Goal: Book appointment/travel/reservation

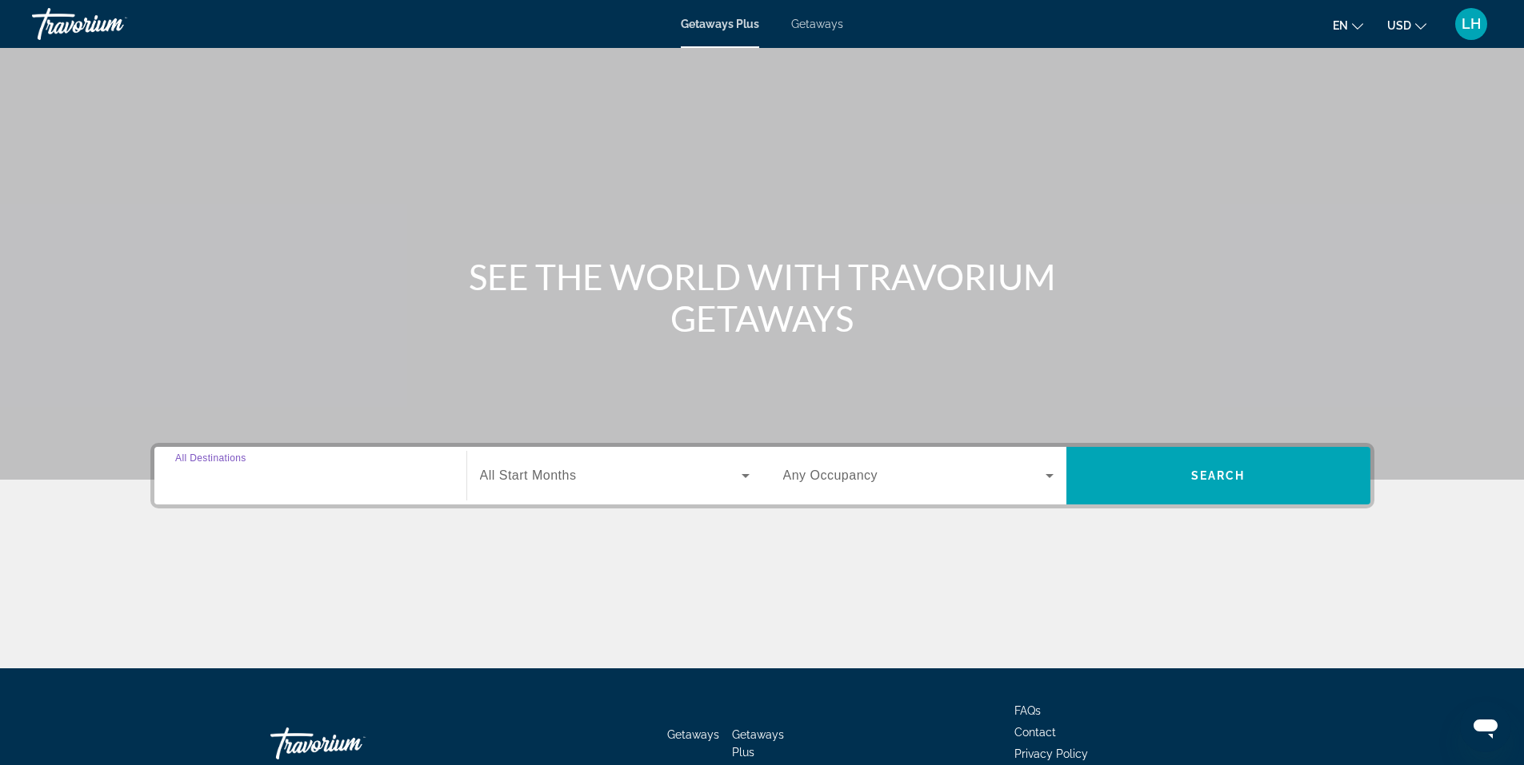
click at [285, 467] on input "Destination All Destinations" at bounding box center [310, 476] width 270 height 19
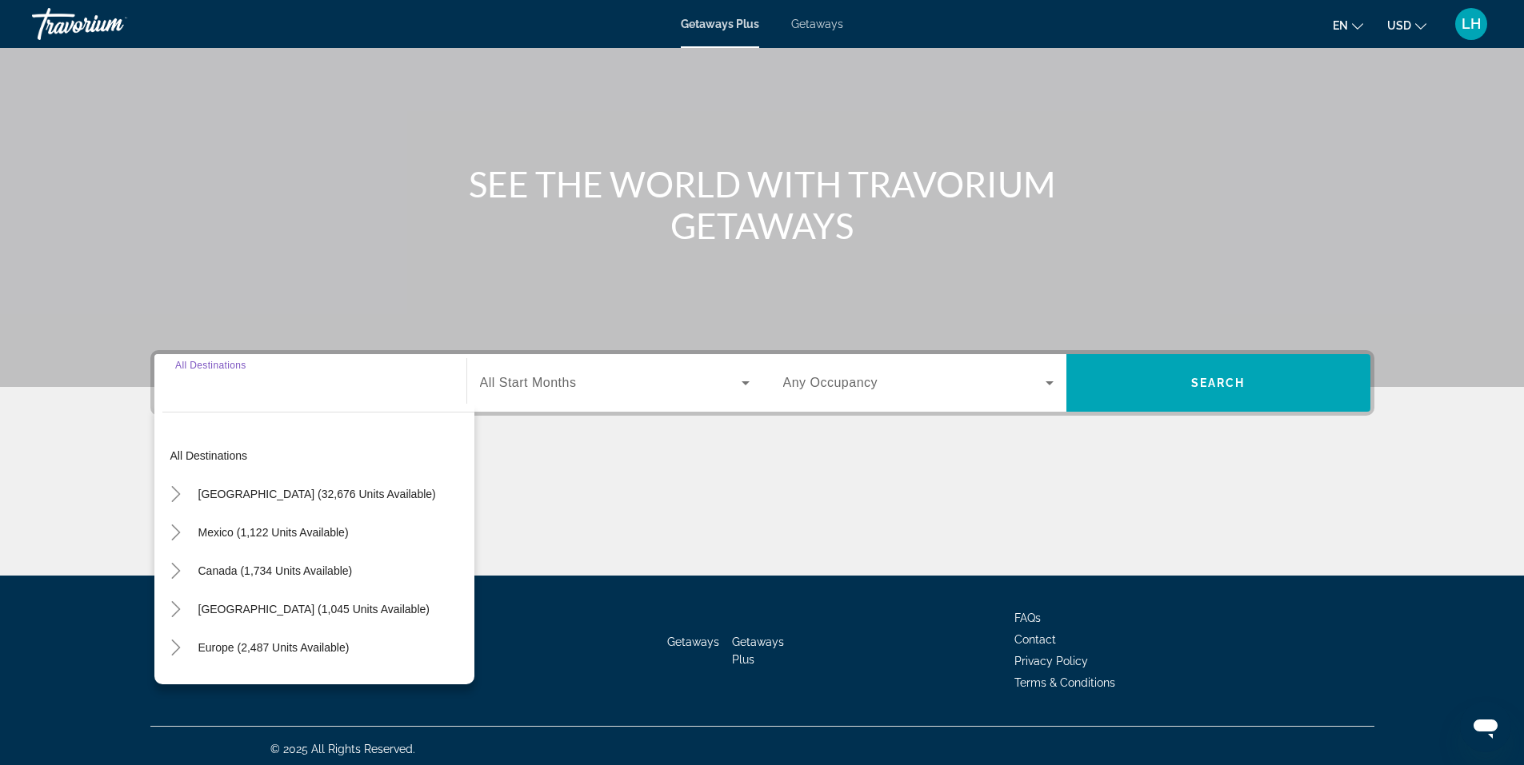
scroll to position [99, 0]
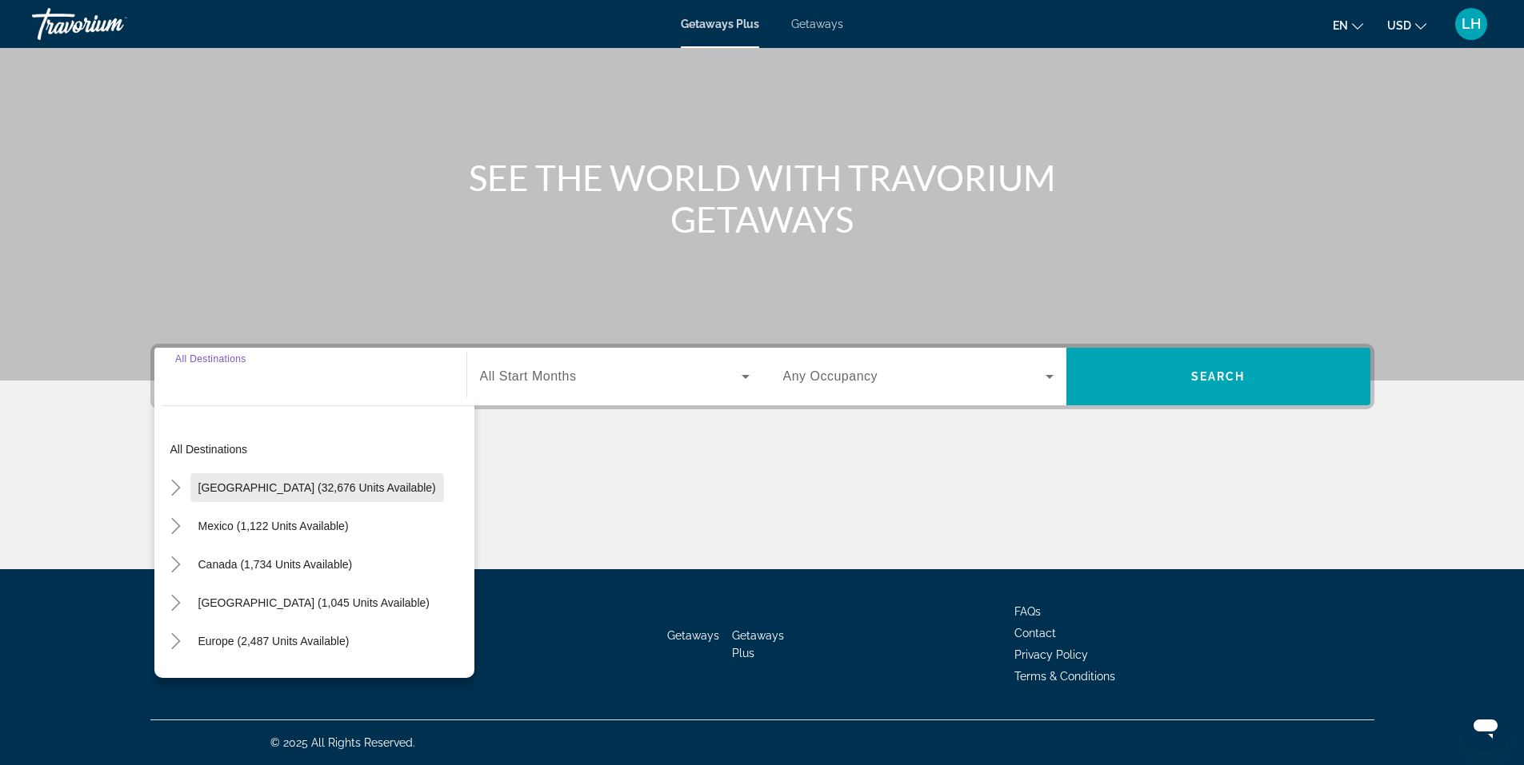
click at [242, 481] on span "[GEOGRAPHIC_DATA] (32,676 units available)" at bounding box center [317, 487] width 238 height 13
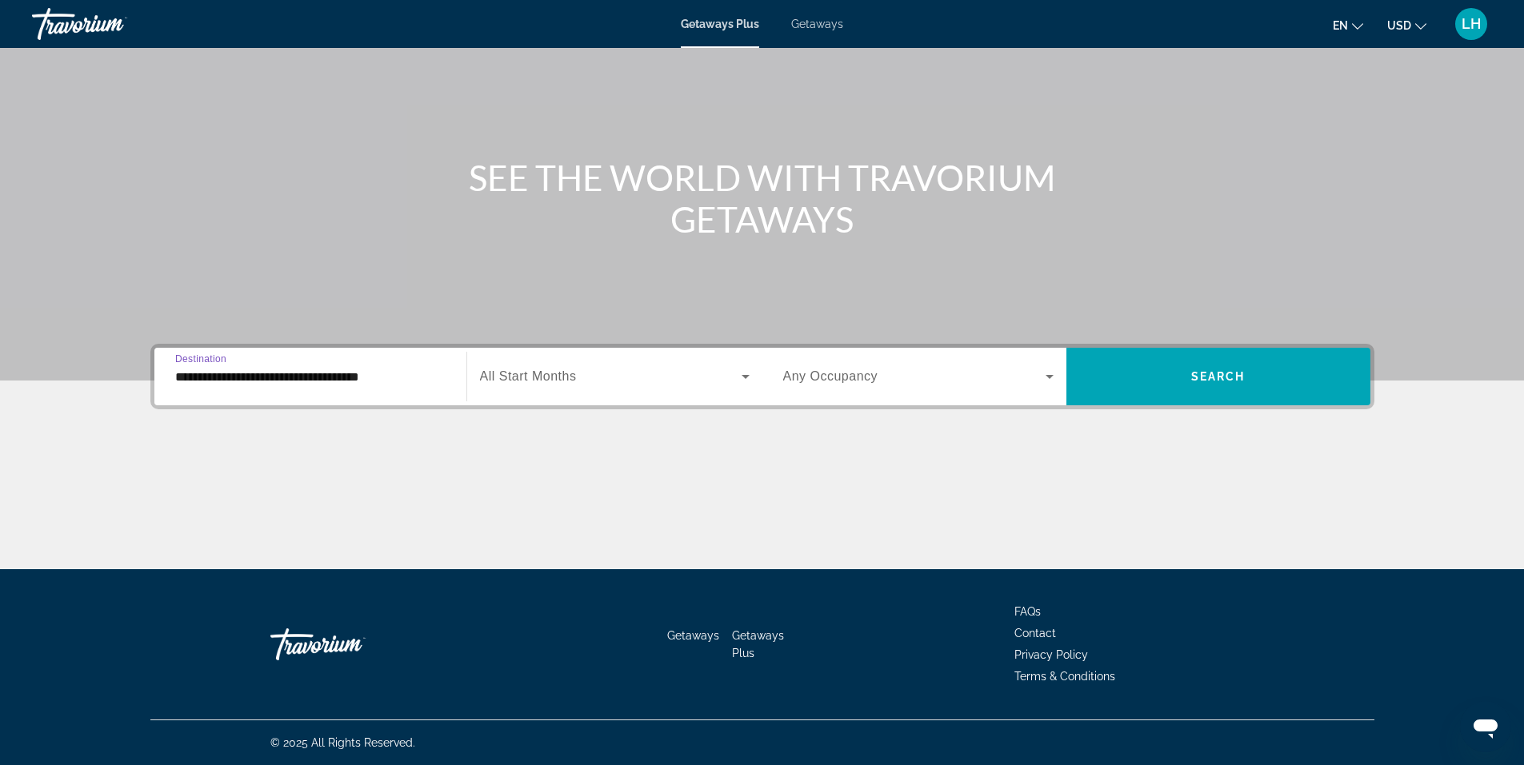
click at [181, 376] on input "**********" at bounding box center [310, 377] width 270 height 19
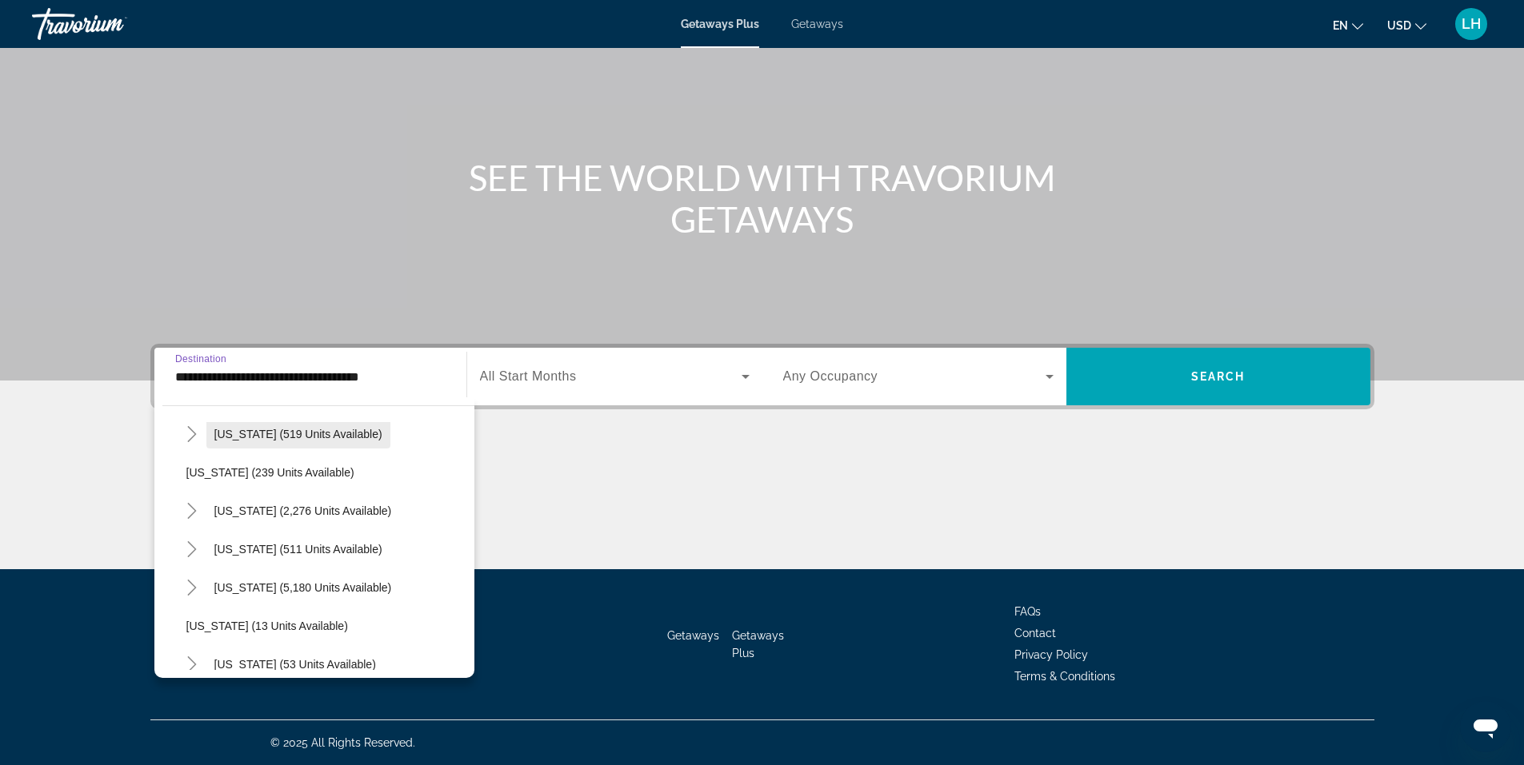
scroll to position [160, 0]
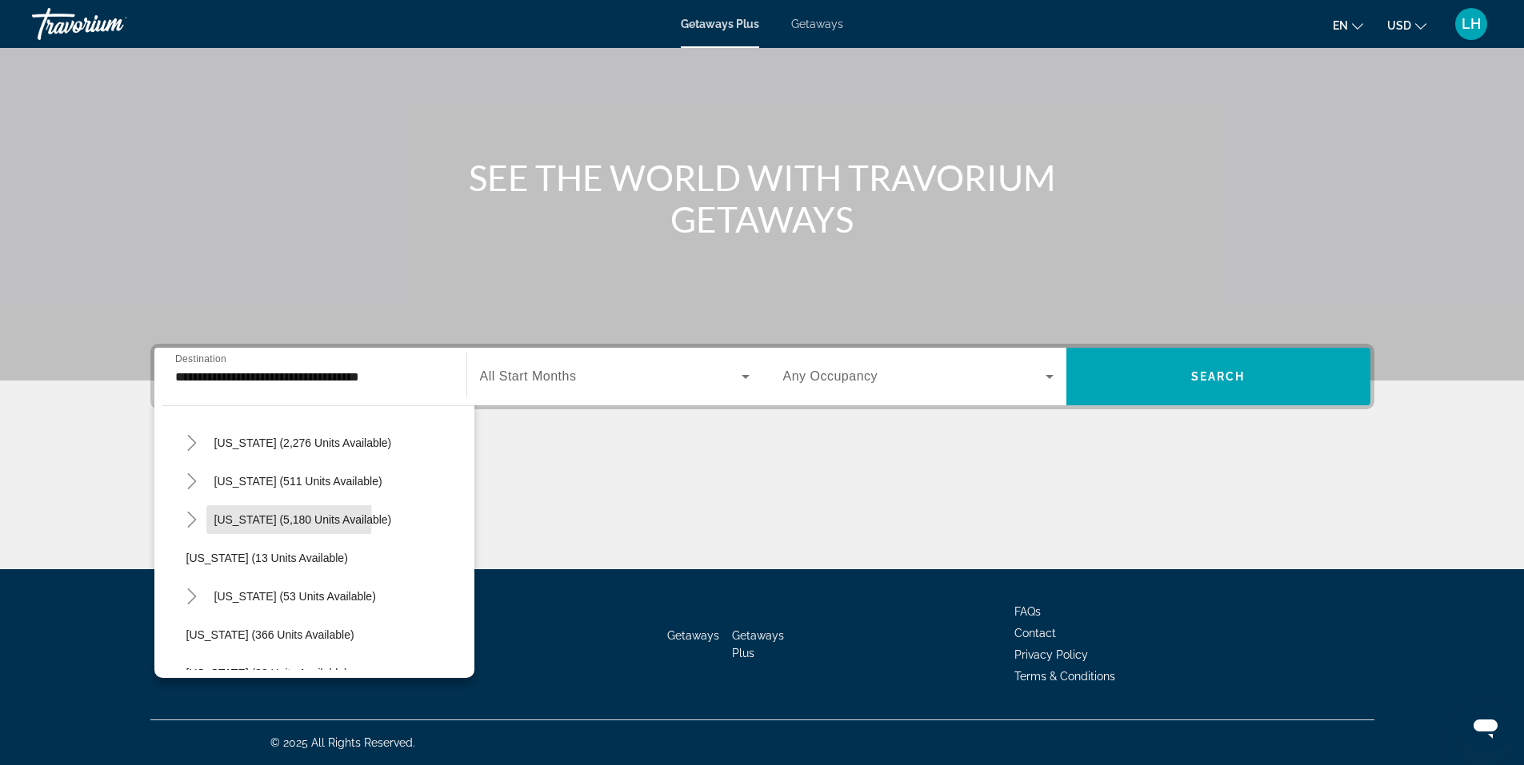
click at [236, 518] on span "[US_STATE] (5,180 units available)" at bounding box center [303, 519] width 178 height 13
type input "**********"
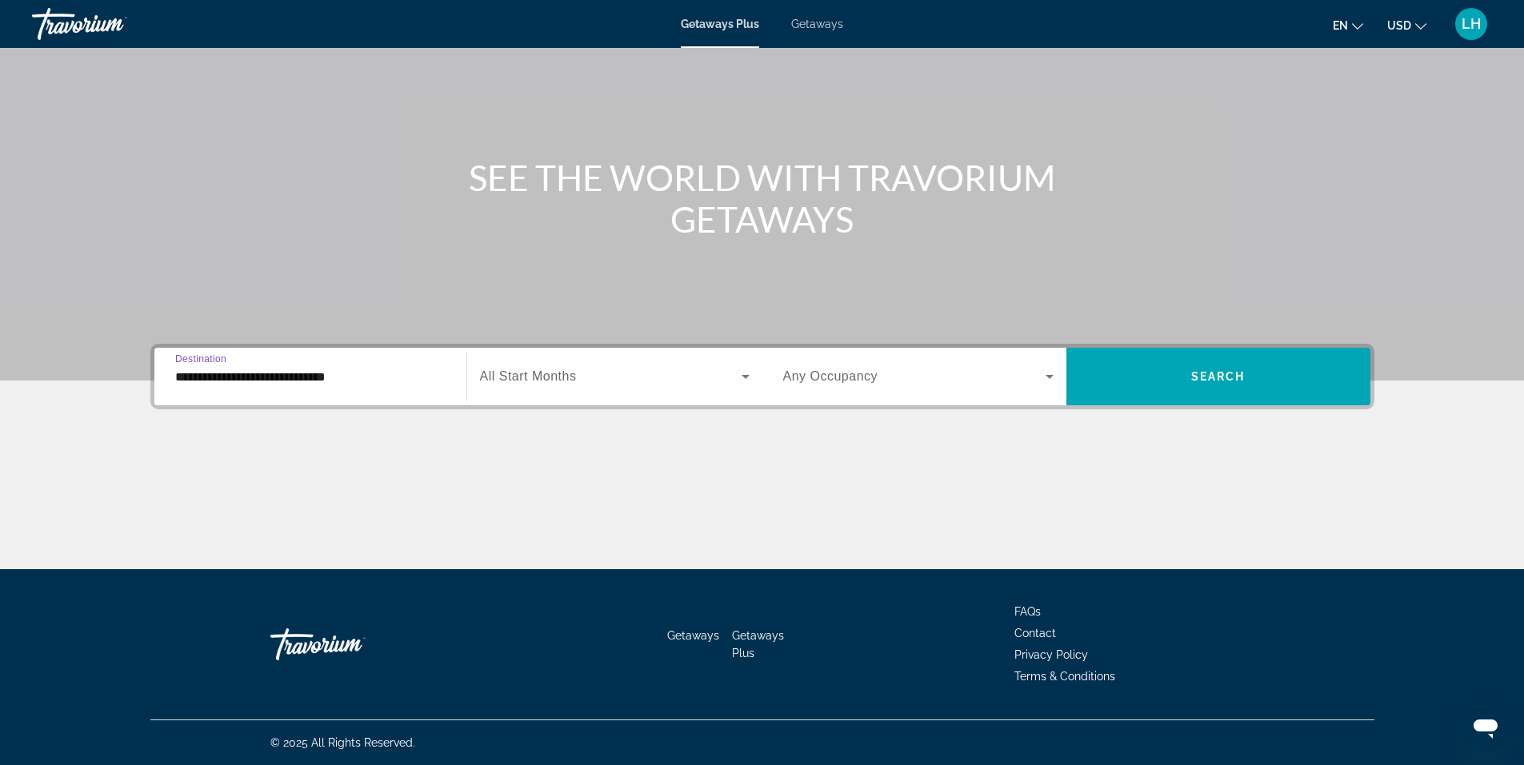
click at [613, 371] on span "Search widget" at bounding box center [611, 376] width 262 height 19
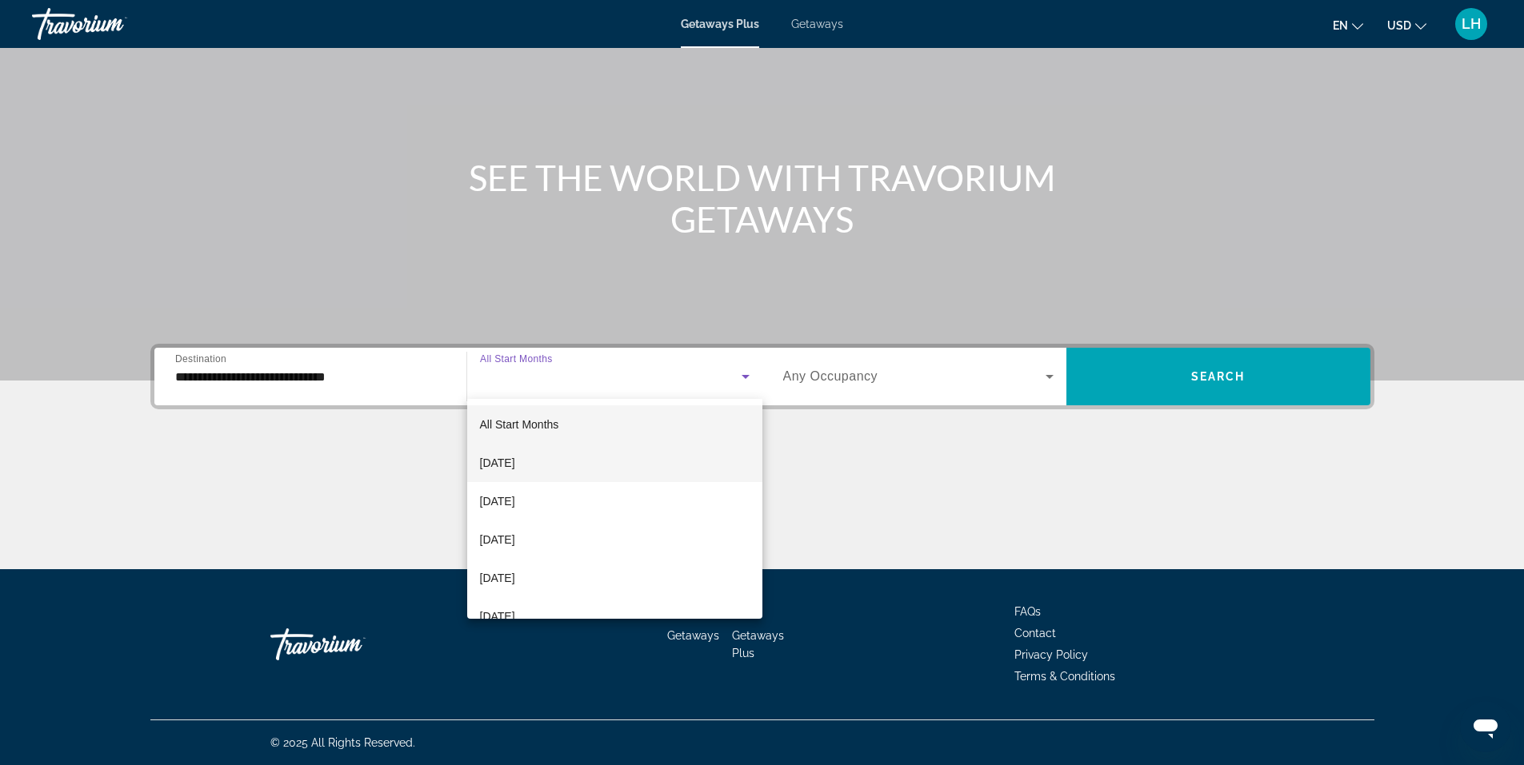
click at [598, 459] on mat-option "[DATE]" at bounding box center [614, 463] width 295 height 38
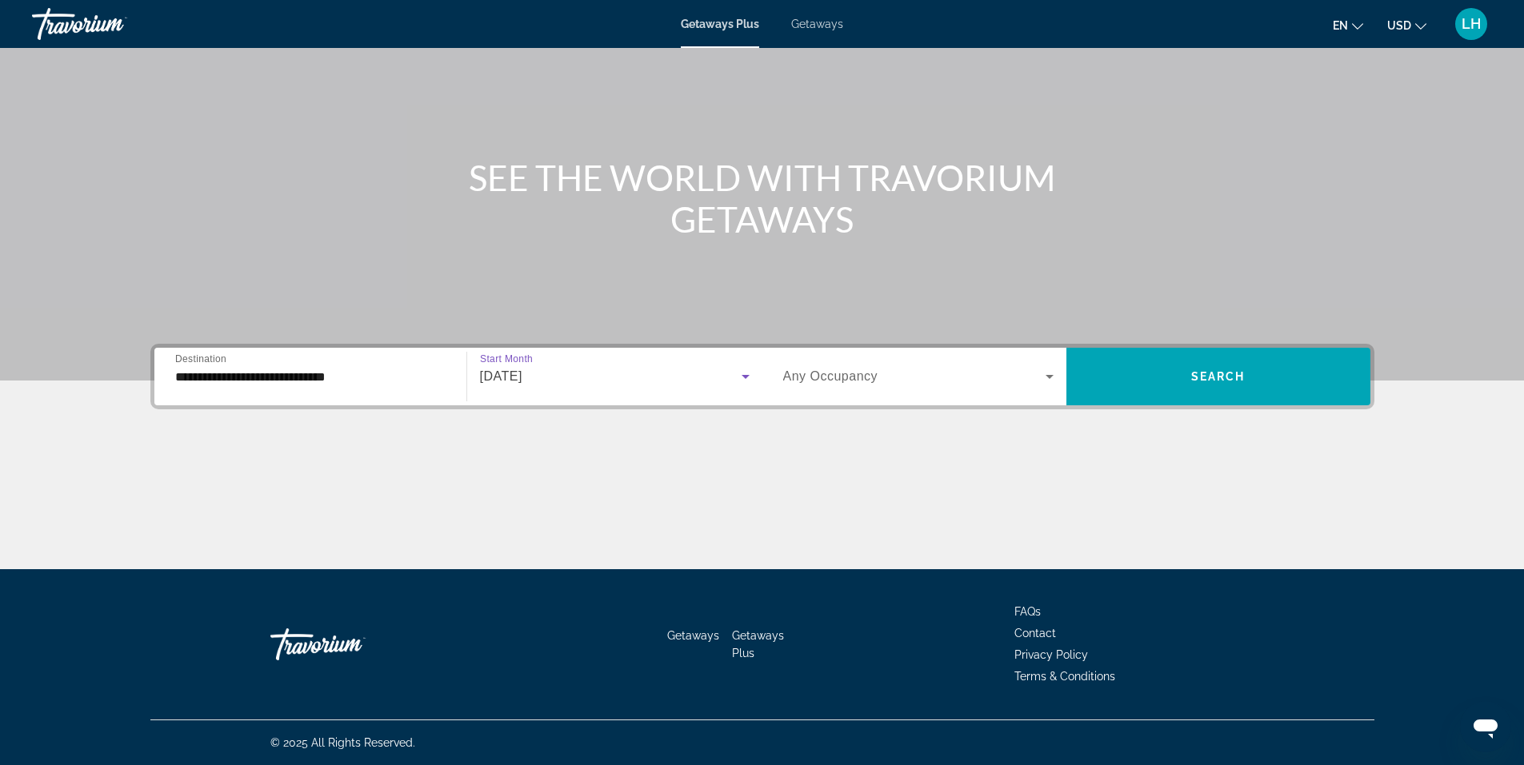
click at [745, 379] on icon "Search widget" at bounding box center [745, 376] width 19 height 19
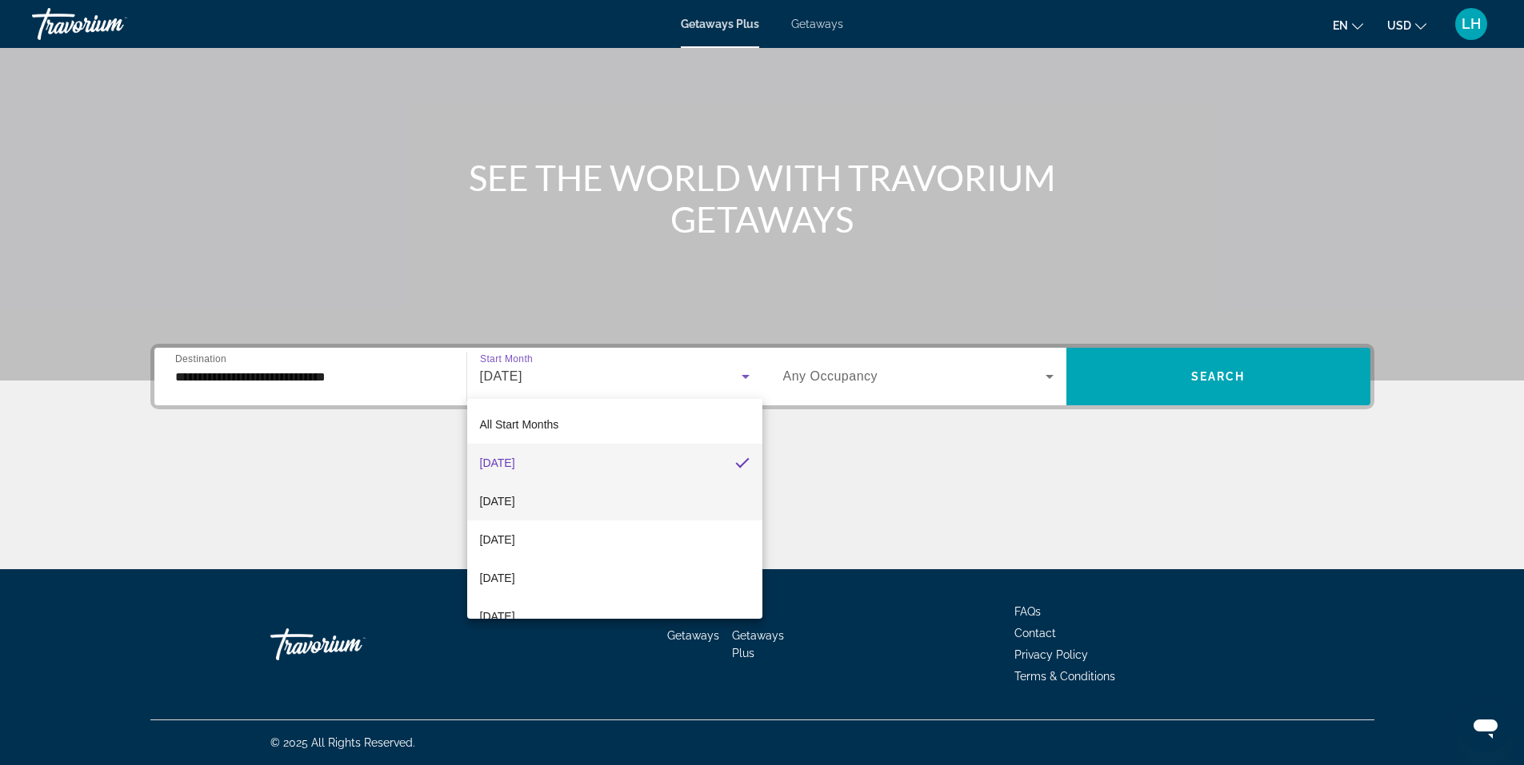
click at [597, 496] on mat-option "[DATE]" at bounding box center [614, 501] width 295 height 38
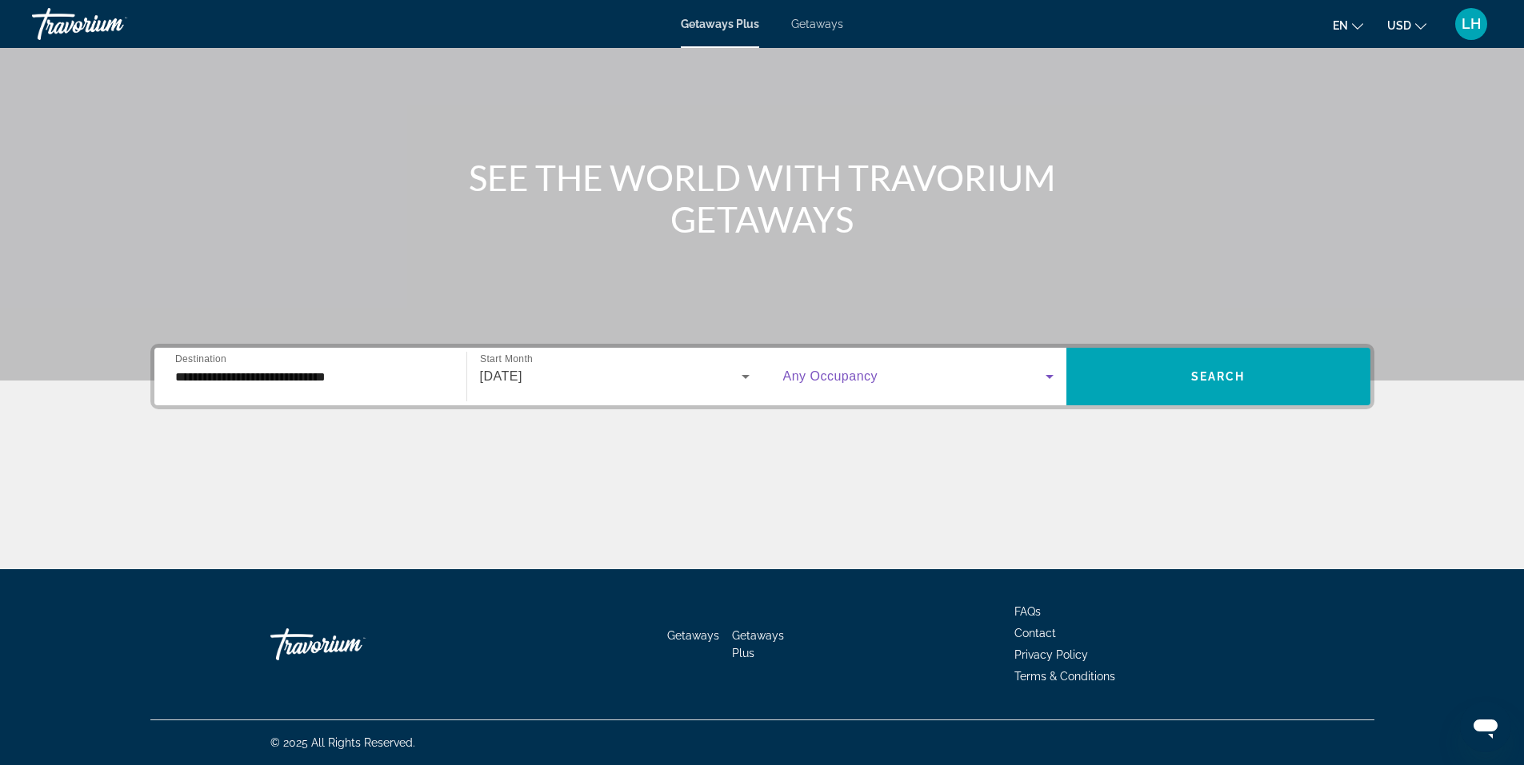
click at [887, 374] on span "Search widget" at bounding box center [914, 376] width 262 height 19
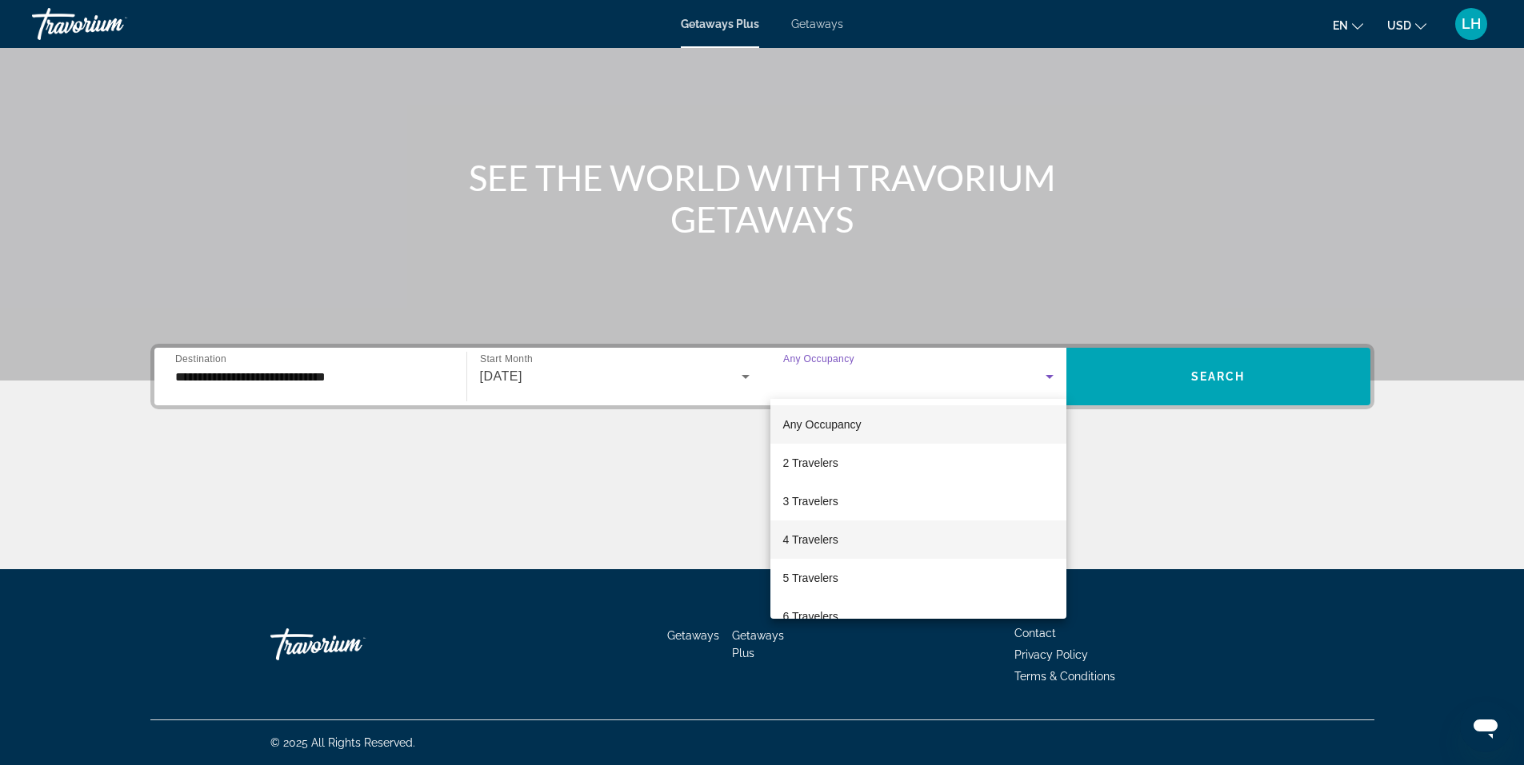
click at [846, 539] on mat-option "4 Travelers" at bounding box center [918, 540] width 296 height 38
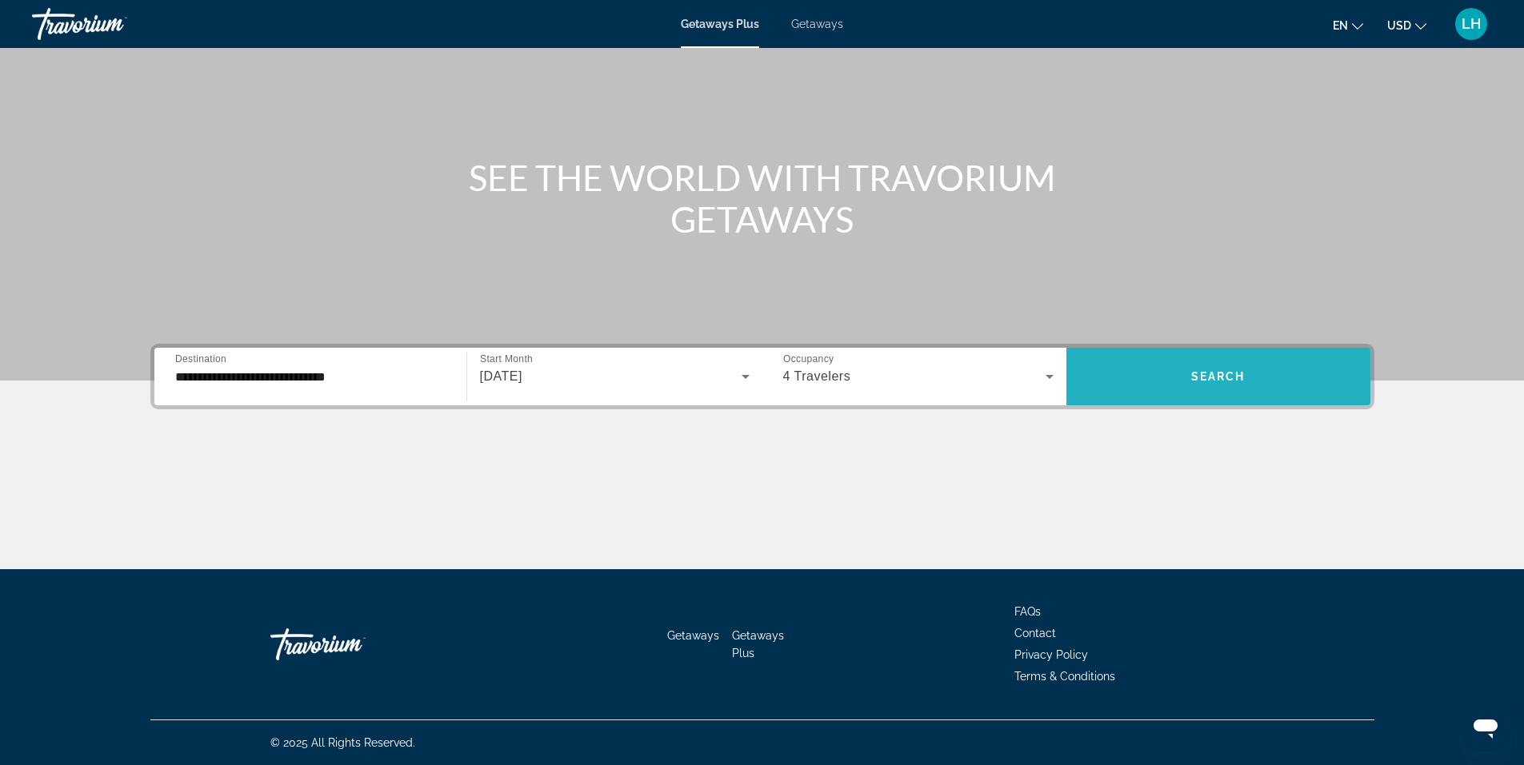
click at [1228, 376] on span "Search" at bounding box center [1218, 376] width 54 height 13
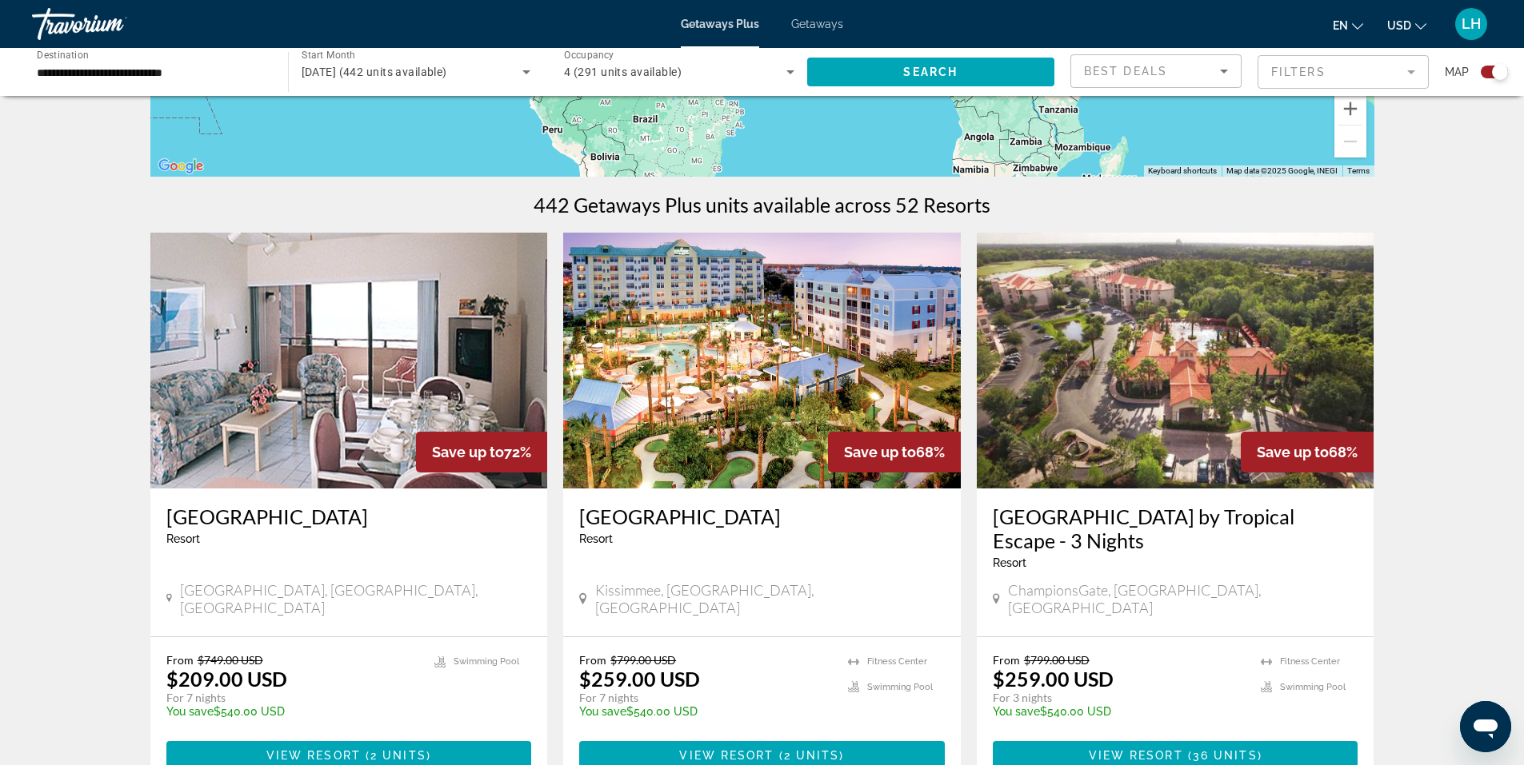
scroll to position [480, 0]
